Goal: Task Accomplishment & Management: Manage account settings

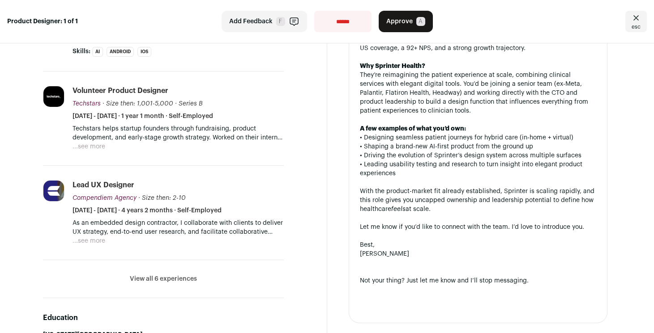
scroll to position [361, 0]
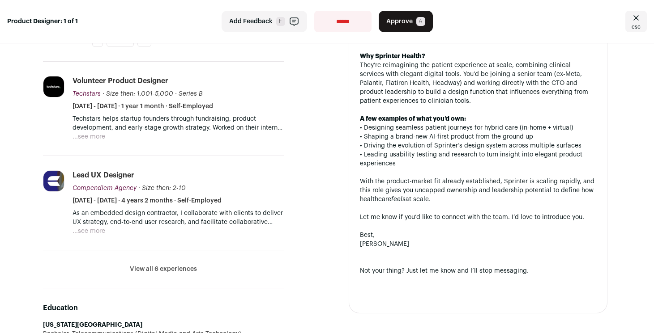
click at [188, 269] on button "View all 6 experiences" at bounding box center [163, 269] width 67 height 9
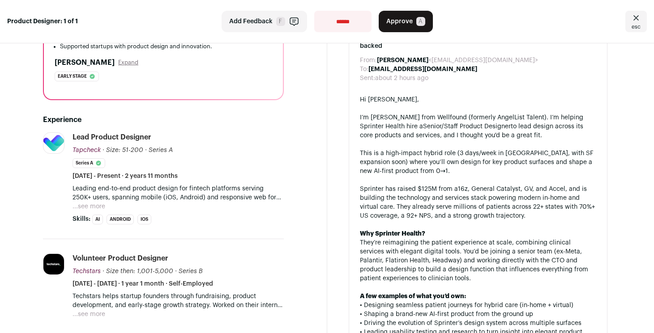
scroll to position [181, 0]
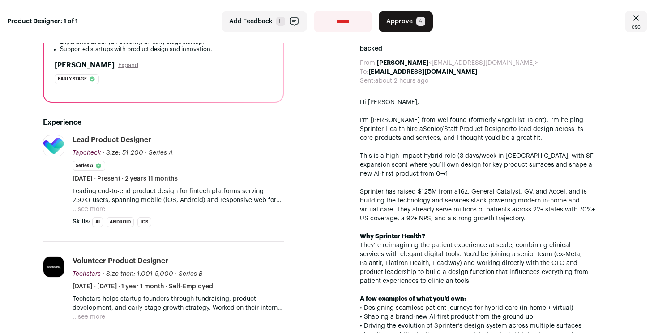
click at [102, 208] on button "...see more" at bounding box center [88, 209] width 33 height 9
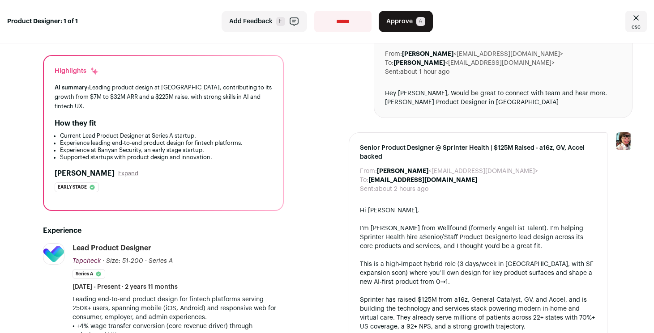
scroll to position [71, 0]
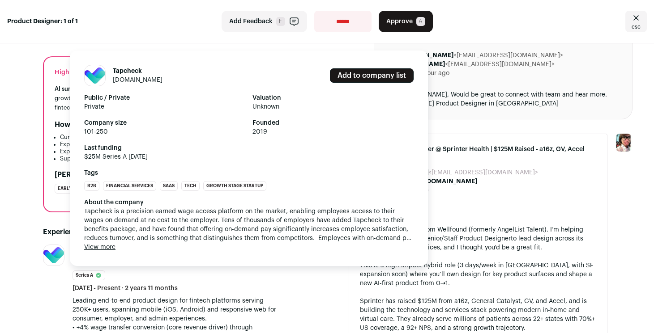
click at [99, 247] on button "View more" at bounding box center [99, 247] width 31 height 9
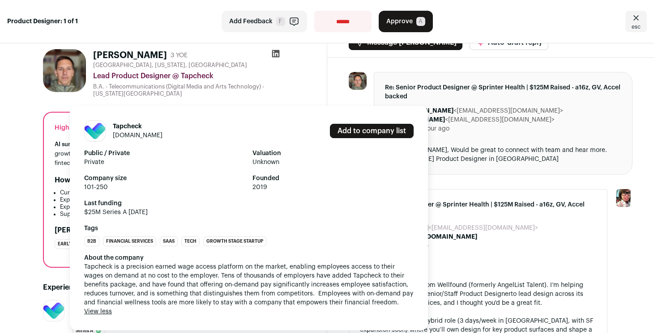
scroll to position [12, 0]
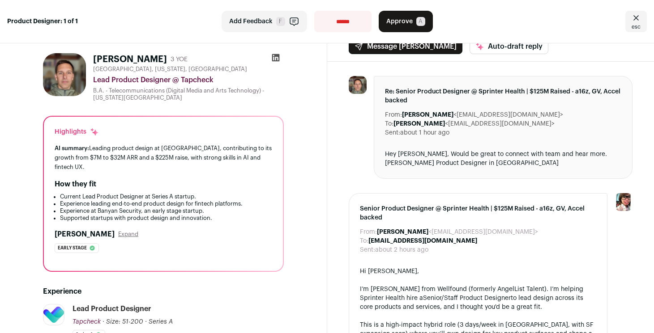
click at [642, 19] on link "esc" at bounding box center [635, 21] width 21 height 21
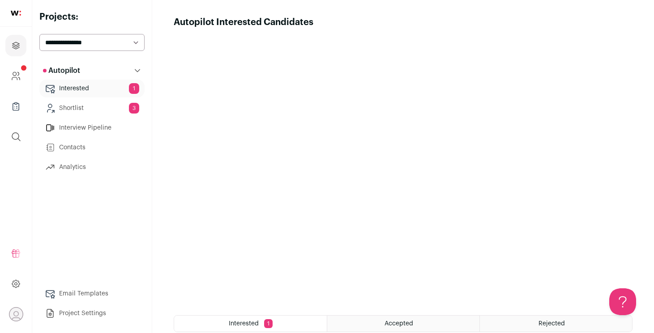
click at [112, 111] on link "Shortlist 3" at bounding box center [91, 108] width 105 height 18
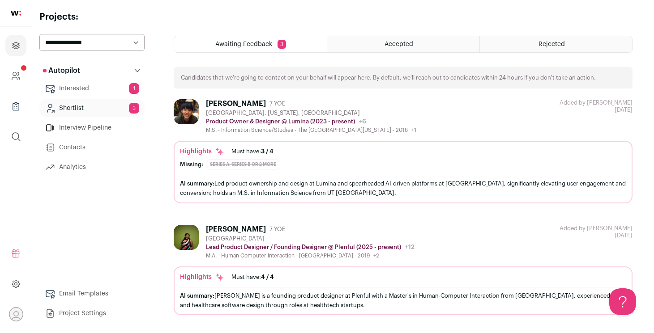
scroll to position [283, 0]
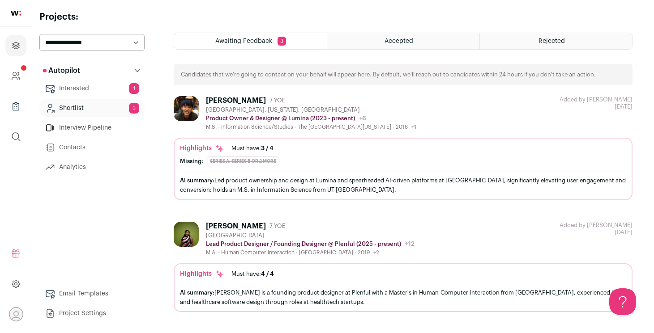
click at [247, 42] on span "Awaiting Feedback" at bounding box center [243, 41] width 57 height 6
click at [77, 126] on link "Interview Pipeline" at bounding box center [91, 128] width 105 height 18
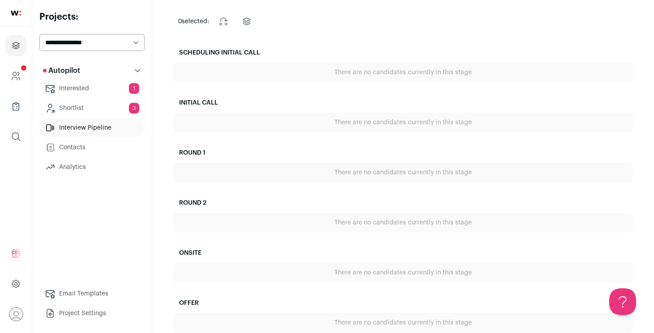
scroll to position [90, 0]
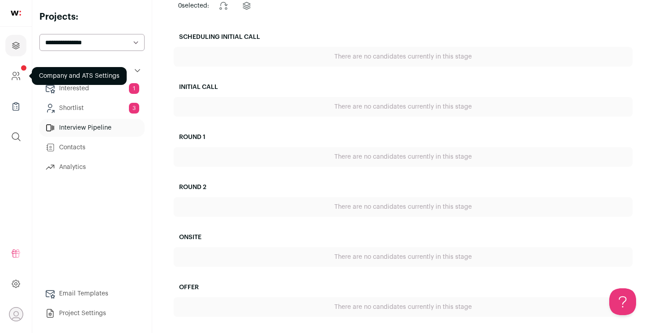
click at [12, 68] on link "Company and ATS Settings" at bounding box center [15, 75] width 21 height 21
click at [16, 78] on icon "Company and ATS Settings" at bounding box center [16, 76] width 10 height 11
